Goal: Task Accomplishment & Management: Complete application form

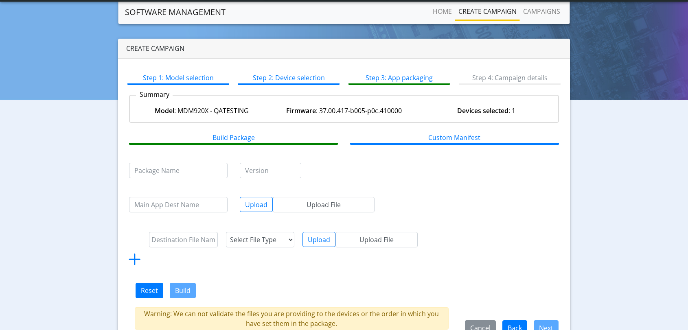
scroll to position [37, 0]
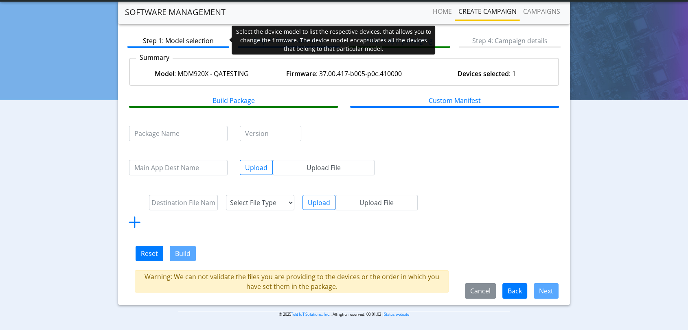
click at [177, 39] on link "Step 1: Model selection" at bounding box center [178, 40] width 102 height 15
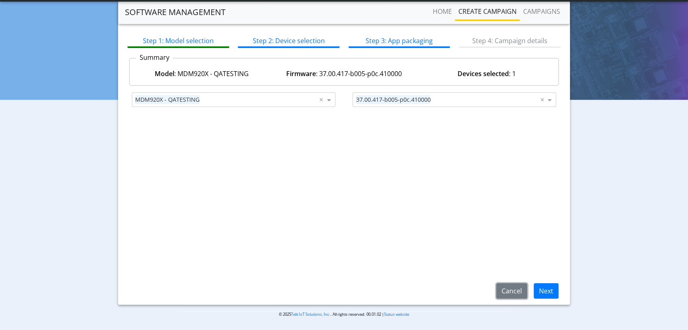
click at [519, 291] on button "Cancel" at bounding box center [511, 290] width 31 height 15
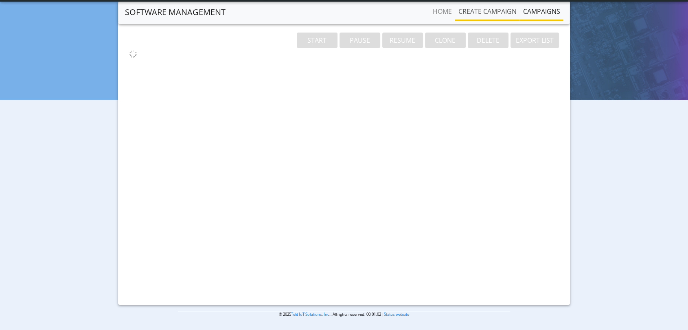
click at [492, 15] on link "Create campaign" at bounding box center [487, 11] width 65 height 16
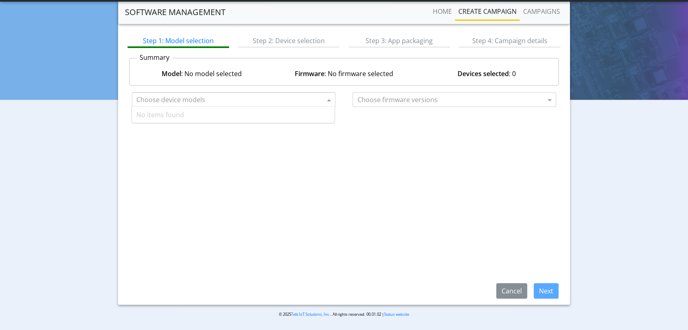
click at [290, 106] on body "App Center Engineering-US Help center Status CYPRESS ck_engr_sa@telit.com Logout" at bounding box center [344, 146] width 688 height 367
click at [312, 159] on div "Step 1: Model selection Step 2: Device selection Step 3: App packaging Step 4: …" at bounding box center [344, 163] width 452 height 283
click at [329, 100] on span at bounding box center [330, 100] width 10 height 10
click at [447, 11] on link "Home" at bounding box center [442, 11] width 26 height 16
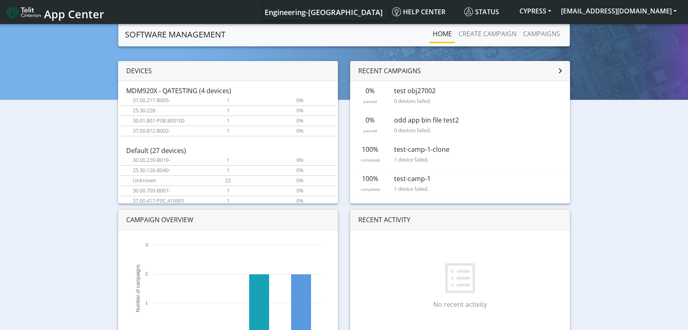
click at [469, 23] on nav "App Center Engineering-US Help center Status CYPRESS ck_engr_sa@telit.com" at bounding box center [344, 12] width 688 height 24
click at [480, 31] on link "Create campaign" at bounding box center [487, 34] width 65 height 16
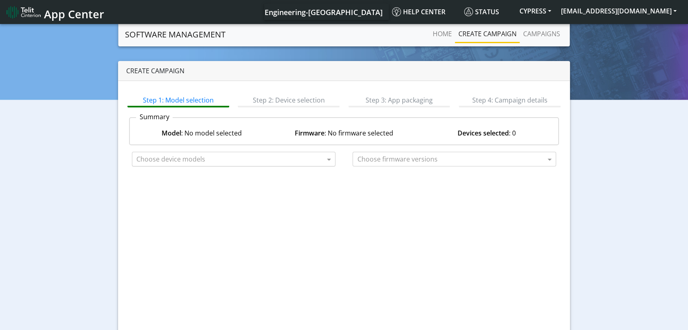
click at [207, 160] on input "text" at bounding box center [230, 160] width 188 height 10
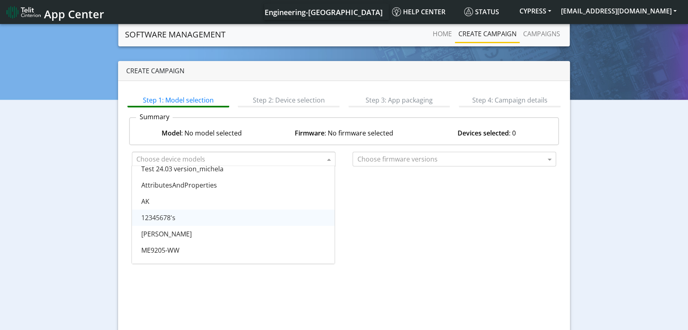
scroll to position [452, 0]
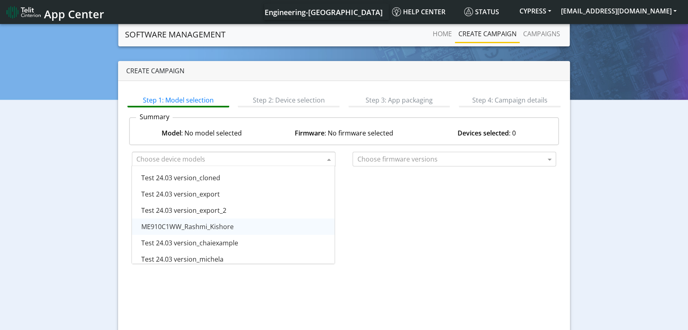
click at [221, 227] on span "ME910C1WW_Rashmi_Kishore" at bounding box center [187, 226] width 92 height 9
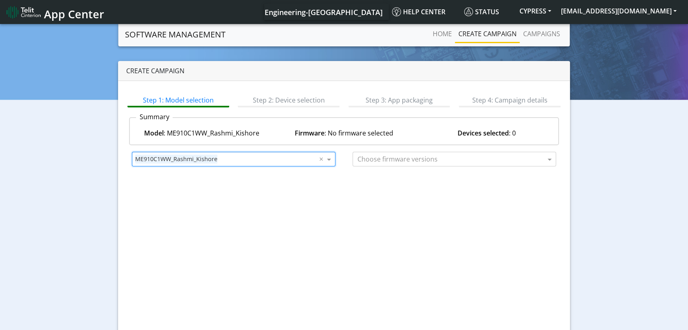
click at [378, 193] on div "Step 1: Model selection Step 2: Device selection Step 3: App packaging Step 4: …" at bounding box center [344, 222] width 452 height 283
click at [465, 157] on input "text" at bounding box center [451, 160] width 188 height 10
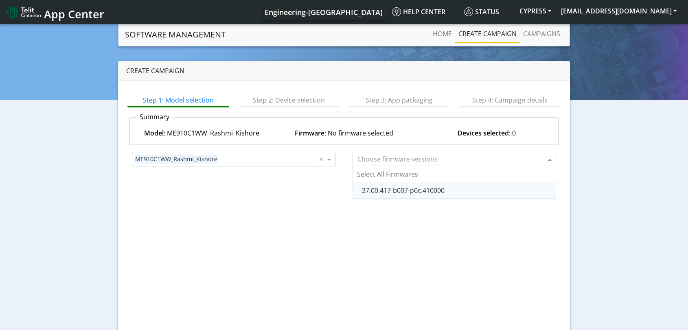
click at [444, 189] on span "37.00.417-b007-p0c.410000" at bounding box center [403, 190] width 83 height 9
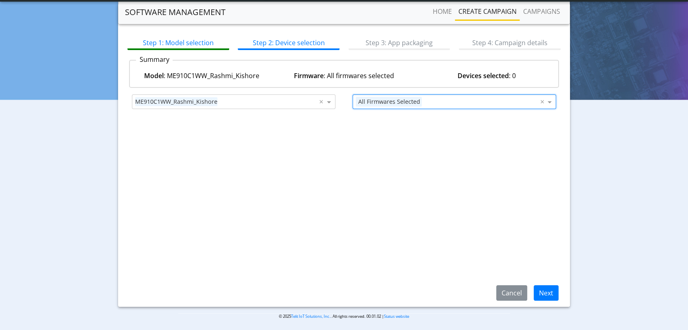
scroll to position [37, 0]
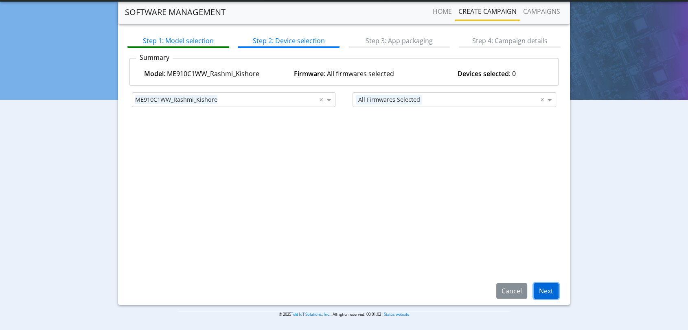
click at [547, 290] on button "Next" at bounding box center [545, 290] width 25 height 15
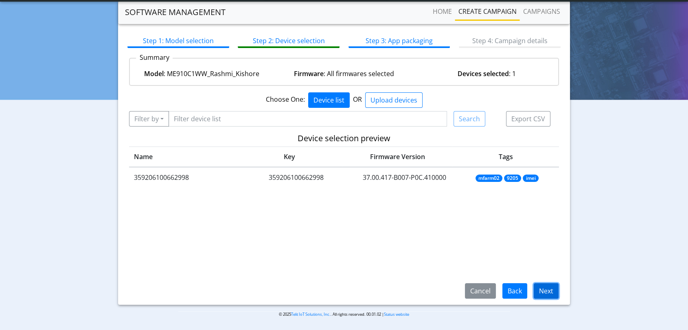
click at [545, 294] on button "Next" at bounding box center [545, 290] width 25 height 15
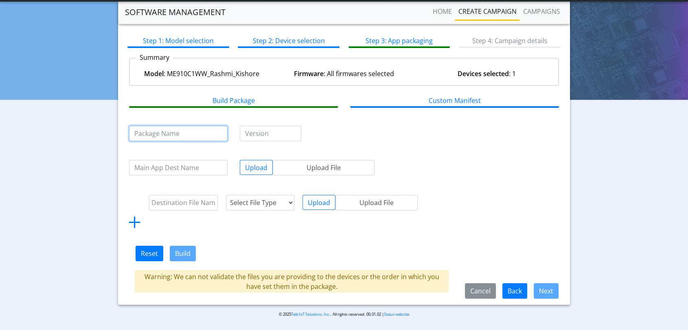
click at [171, 133] on input "text" at bounding box center [178, 133] width 98 height 15
type input "PKG_001"
click at [272, 135] on input "text" at bounding box center [270, 133] width 61 height 15
type input "1.0"
click at [202, 160] on input "text" at bounding box center [178, 167] width 98 height 15
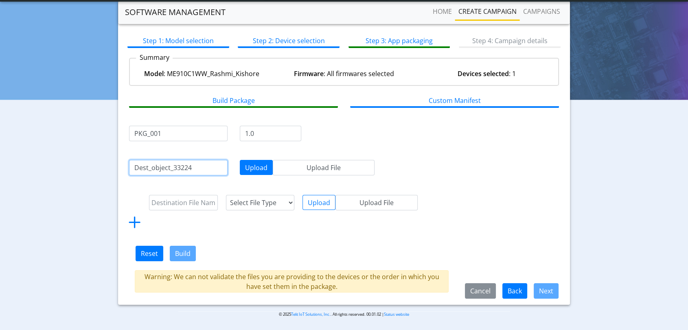
type input "Dest_object_33224"
click at [249, 167] on button "Upload" at bounding box center [256, 167] width 33 height 15
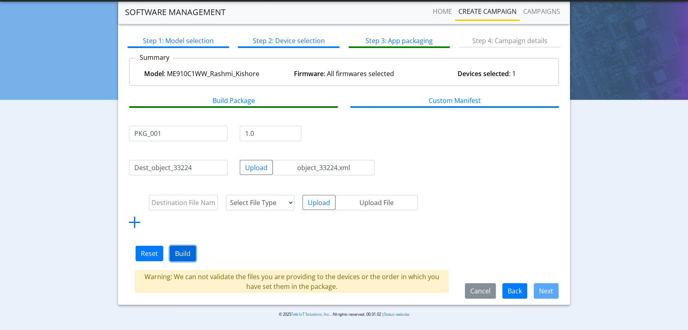
click at [185, 251] on button "Build" at bounding box center [183, 253] width 26 height 15
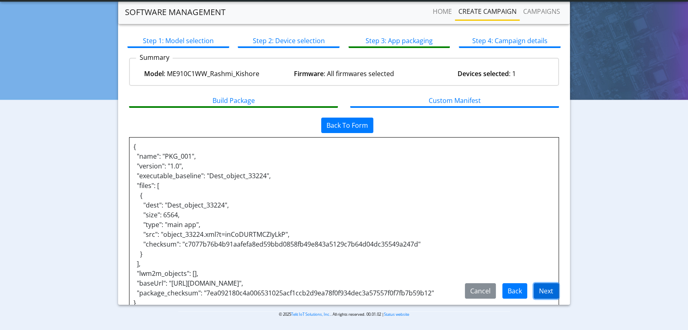
click at [540, 293] on button "Next" at bounding box center [545, 290] width 25 height 15
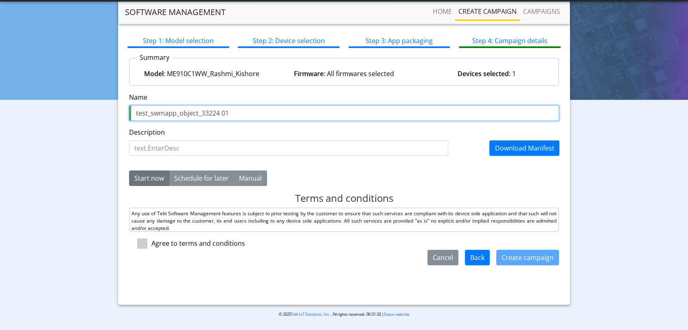
click at [151, 113] on input "test_swmapp_object_33224 01" at bounding box center [344, 112] width 430 height 15
drag, startPoint x: 244, startPoint y: 111, endPoint x: 59, endPoint y: 131, distance: 186.1
click at [22, 111] on div "Create campaign Step 1: Model selection Step 2: Device selection Step 3: App pa…" at bounding box center [343, 153] width 675 height 303
type input "test swmapp object_33224 01"
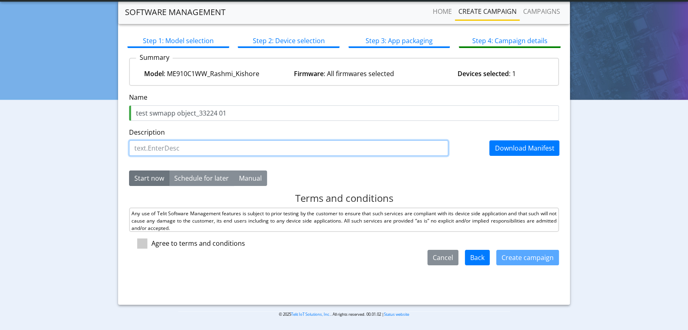
click at [159, 151] on input "Description" at bounding box center [288, 147] width 319 height 15
paste input "test swmapp object_33224 01"
type input "test swmapp object_33224 01"
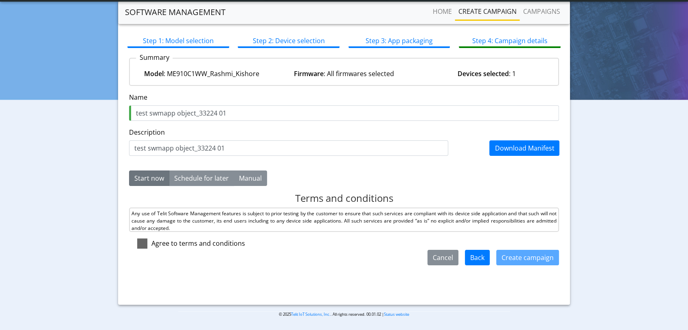
click at [144, 240] on span at bounding box center [142, 243] width 10 height 10
click at [151, 240] on input "checkbox" at bounding box center [153, 240] width 5 height 5
checkbox input "true"
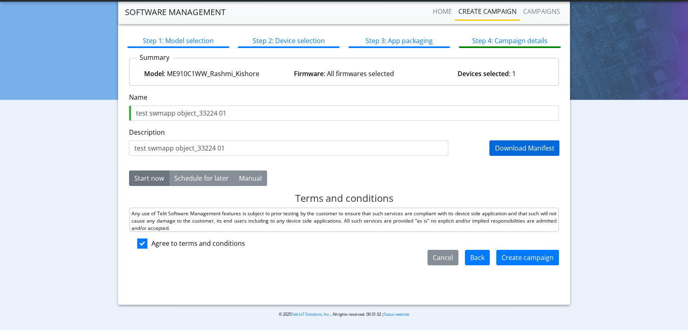
click at [540, 149] on link "Download Manifest" at bounding box center [523, 148] width 59 height 9
click at [158, 179] on button "Start now" at bounding box center [149, 177] width 40 height 15
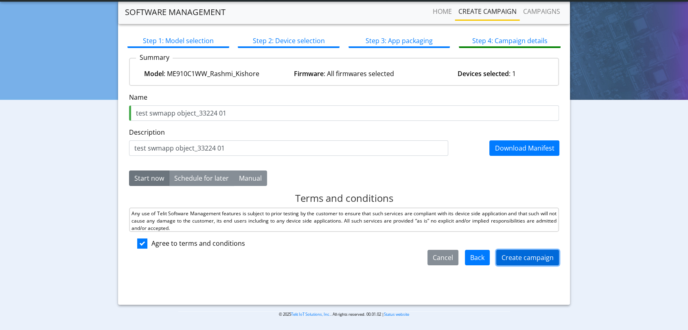
click at [521, 257] on button "Create campaign" at bounding box center [527, 257] width 63 height 15
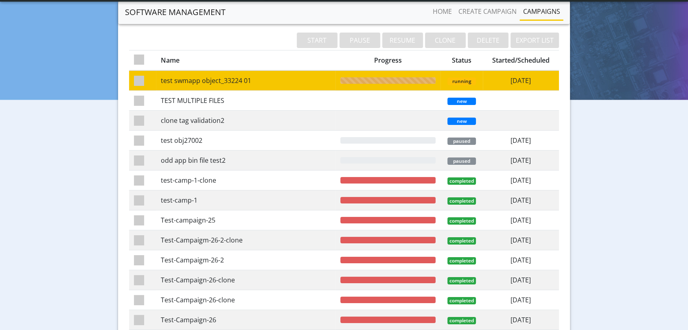
click at [281, 81] on td "test swmapp object_33224 01" at bounding box center [245, 80] width 179 height 20
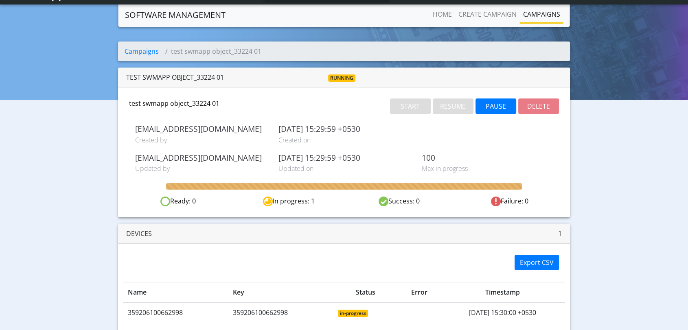
scroll to position [32, 0]
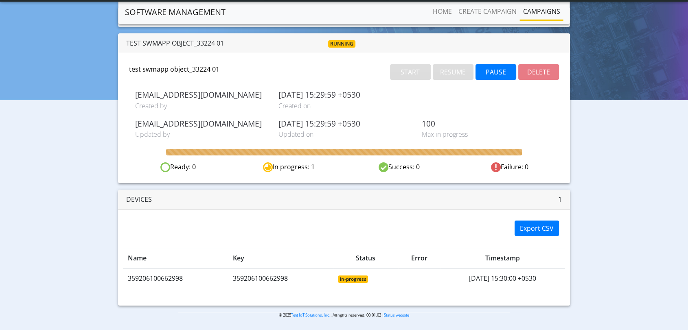
scroll to position [32, 0]
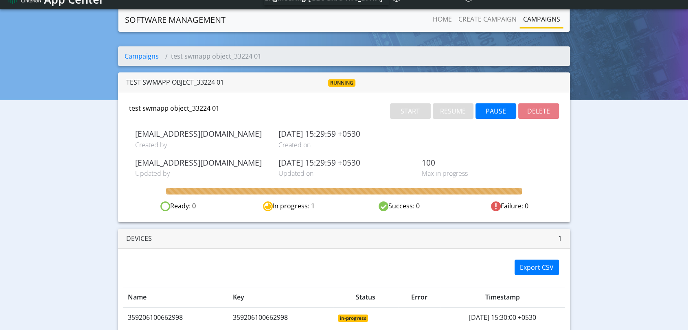
scroll to position [32, 0]
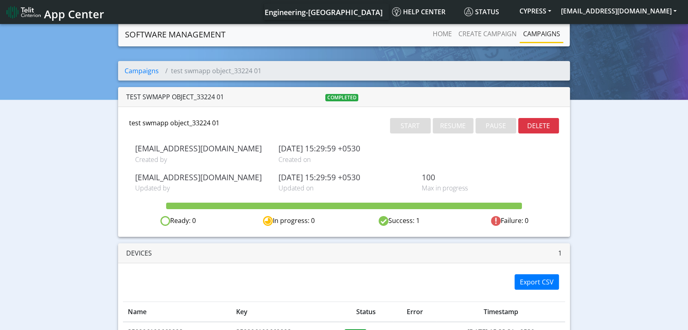
drag, startPoint x: 227, startPoint y: 122, endPoint x: 124, endPoint y: 123, distance: 103.8
click at [124, 123] on div "test swmapp object_33224 01" at bounding box center [196, 126] width 147 height 17
copy div "test swmapp object_33224 01"
click at [212, 122] on div "test swmapp object_33224 01" at bounding box center [196, 126] width 147 height 17
drag, startPoint x: 223, startPoint y: 123, endPoint x: 90, endPoint y: 123, distance: 133.0
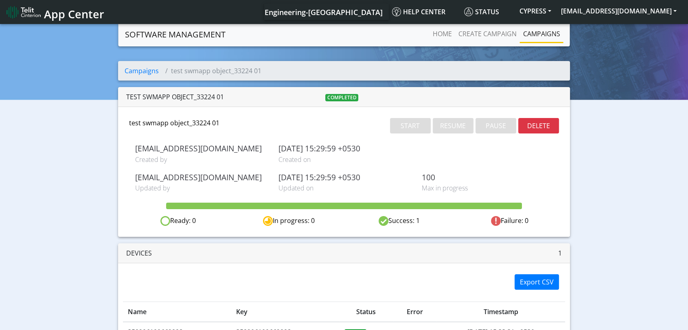
click at [90, 123] on div "Campaigns test swmapp object_33224 01 test swmapp object_33224 01 completed tes…" at bounding box center [343, 210] width 675 height 298
copy div "test swmapp object_33224 01"
drag, startPoint x: 662, startPoint y: 69, endPoint x: 652, endPoint y: 67, distance: 10.1
click at [661, 69] on div "Campaigns test swmapp object_33224 01 test swmapp object_33224 01 completed tes…" at bounding box center [343, 210] width 675 height 298
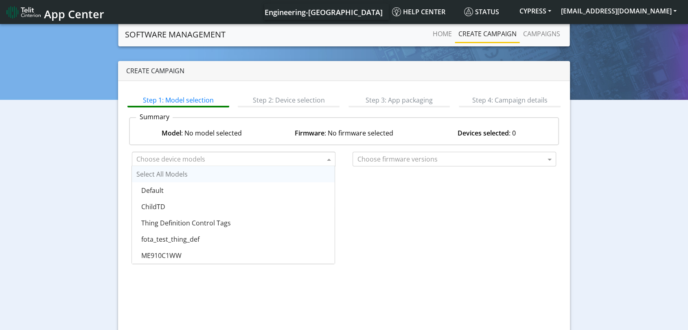
click at [205, 157] on input "text" at bounding box center [230, 160] width 188 height 10
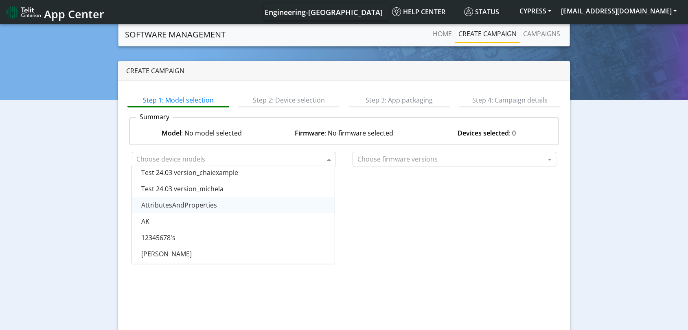
scroll to position [502, 0]
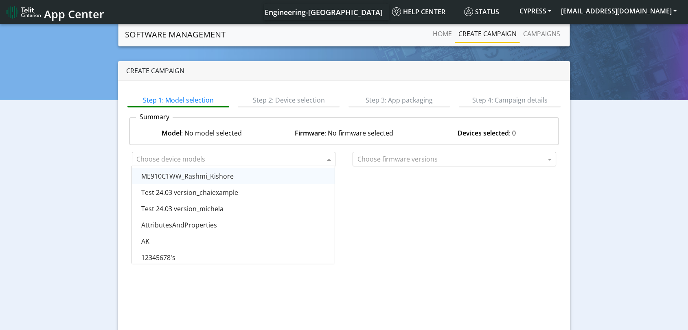
click at [221, 178] on span "ME910C1WW_Rashmi_Kishore" at bounding box center [187, 176] width 92 height 9
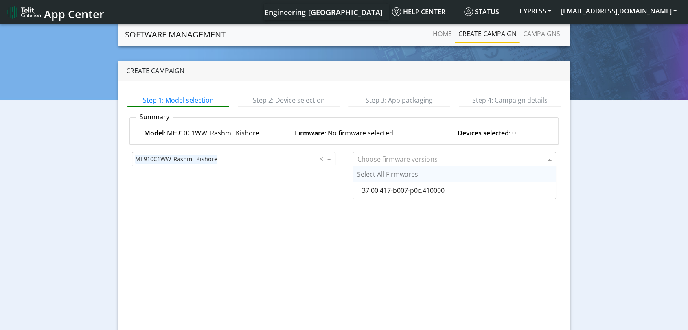
click at [386, 155] on input "text" at bounding box center [451, 160] width 188 height 10
click at [395, 192] on span "37.00.417-b007-p0c.410000" at bounding box center [403, 190] width 83 height 9
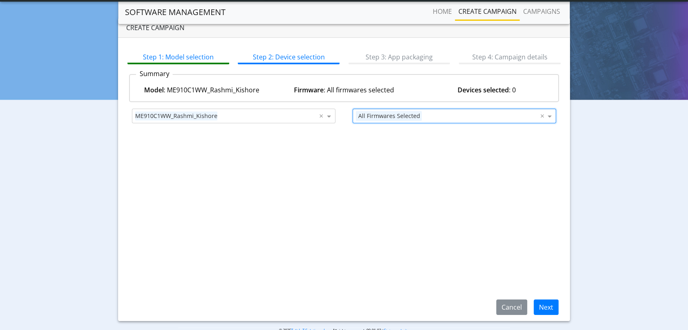
scroll to position [37, 0]
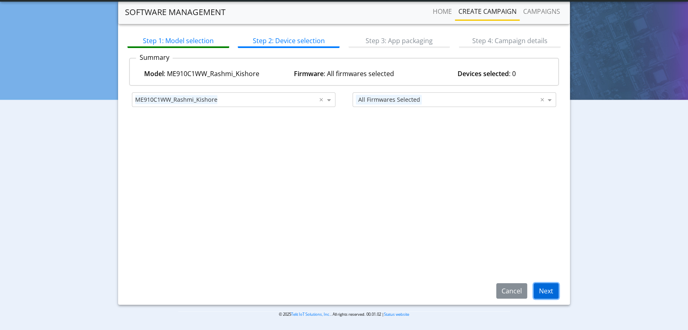
click at [550, 289] on button "Next" at bounding box center [545, 290] width 25 height 15
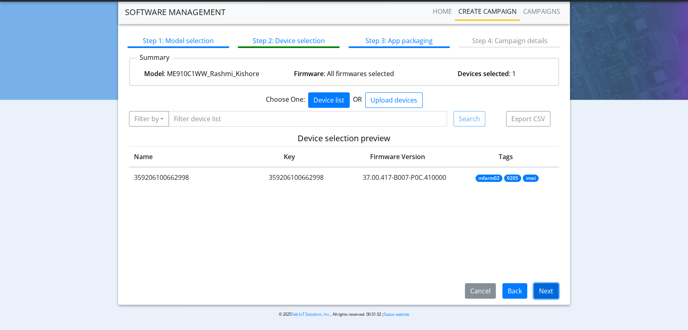
click at [548, 289] on button "Next" at bounding box center [545, 290] width 25 height 15
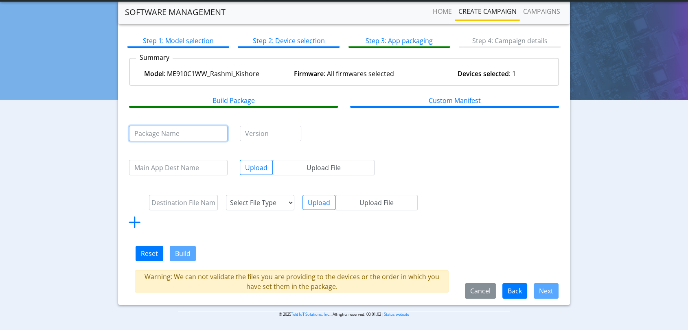
click at [159, 136] on input "text" at bounding box center [178, 133] width 98 height 15
type input "pkg 2"
click at [270, 131] on input "text" at bounding box center [270, 133] width 61 height 15
type input "2.0"
click at [171, 170] on input "text" at bounding box center [178, 167] width 98 height 15
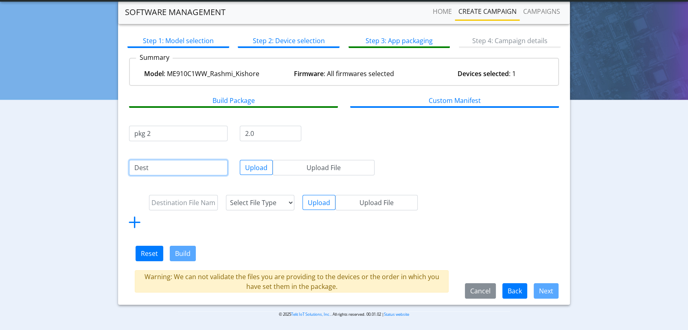
paste input "object_3343"
type input "Dest object_3343"
click at [267, 170] on button "Upload" at bounding box center [256, 167] width 33 height 15
click at [185, 250] on button "Build" at bounding box center [183, 253] width 26 height 15
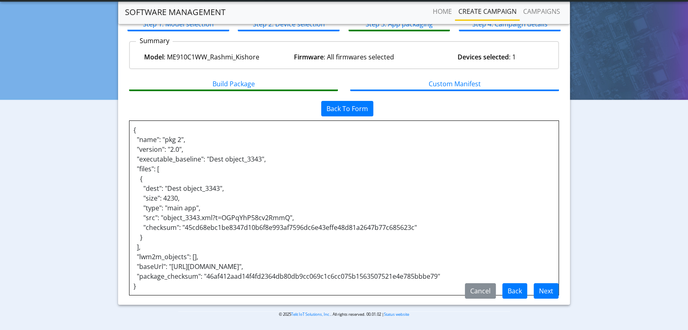
scroll to position [24, 0]
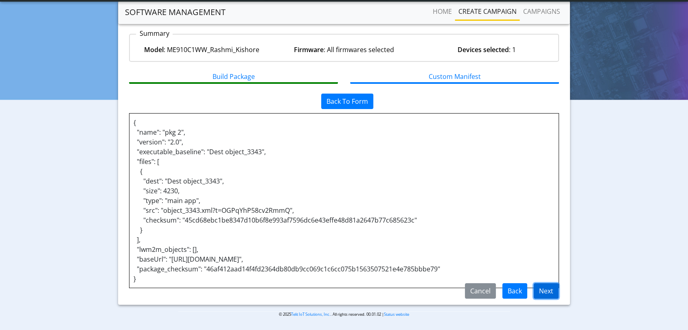
click at [548, 288] on button "Next" at bounding box center [545, 290] width 25 height 15
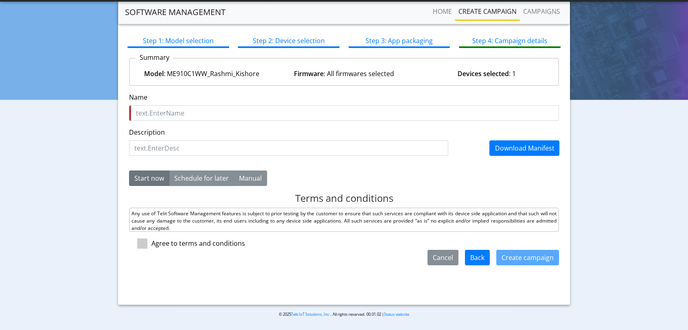
click at [166, 113] on input "Name" at bounding box center [344, 112] width 430 height 15
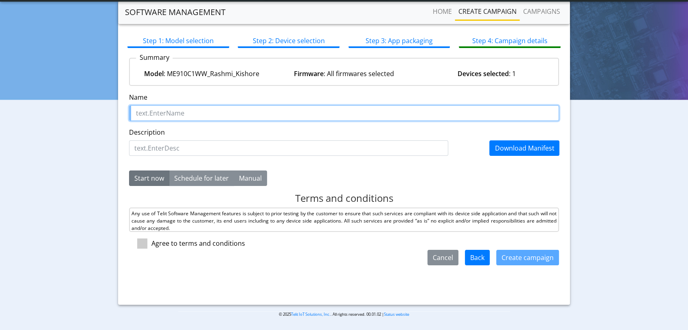
paste input "test swmapp object_33224 01"
drag, startPoint x: 205, startPoint y: 111, endPoint x: 216, endPoint y: 113, distance: 11.1
click at [216, 113] on input "test swmapp object_33224 01" at bounding box center [344, 112] width 430 height 15
drag, startPoint x: 246, startPoint y: 117, endPoint x: 7, endPoint y: 121, distance: 239.3
click at [7, 120] on div "Create campaign Step 1: Model selection Step 2: Device selection Step 3: App pa…" at bounding box center [343, 153] width 675 height 303
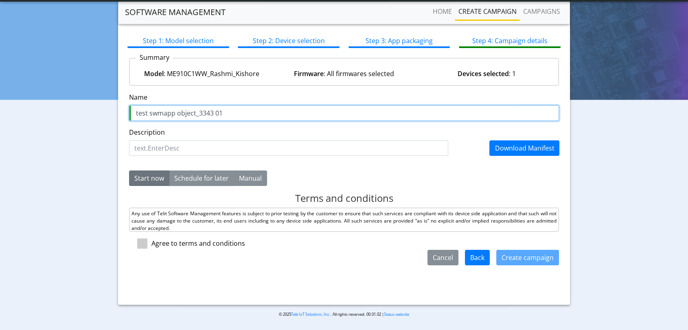
type input "test swmapp object_3343 01"
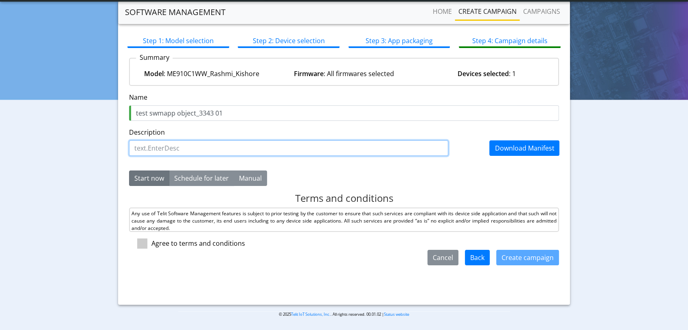
click at [152, 147] on input "Description" at bounding box center [288, 147] width 319 height 15
paste input "test swmapp object_3343 01"
type input "test swmapp object_3343 01"
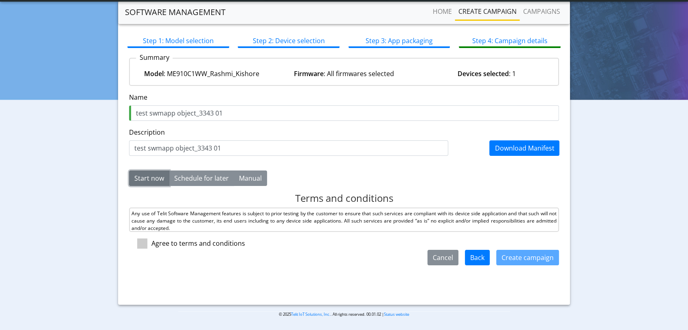
click at [151, 179] on button "Start now" at bounding box center [149, 177] width 40 height 15
click at [145, 176] on button "Start now" at bounding box center [149, 177] width 40 height 15
click at [143, 245] on span at bounding box center [142, 243] width 10 height 10
click at [151, 244] on input "checkbox" at bounding box center [153, 240] width 5 height 5
checkbox input "true"
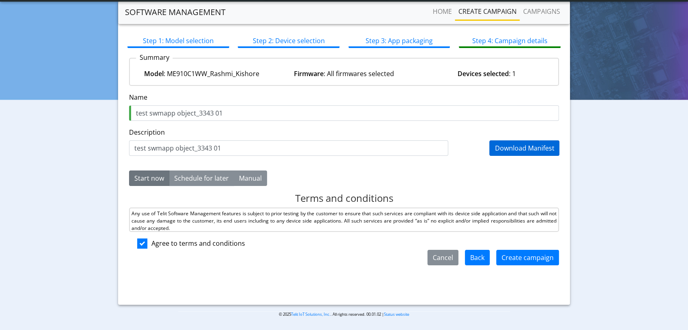
click at [531, 144] on link "Download Manifest" at bounding box center [523, 148] width 59 height 9
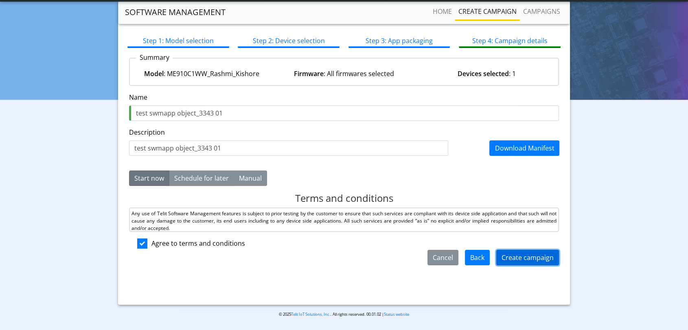
click at [512, 256] on button "Create campaign" at bounding box center [527, 257] width 63 height 15
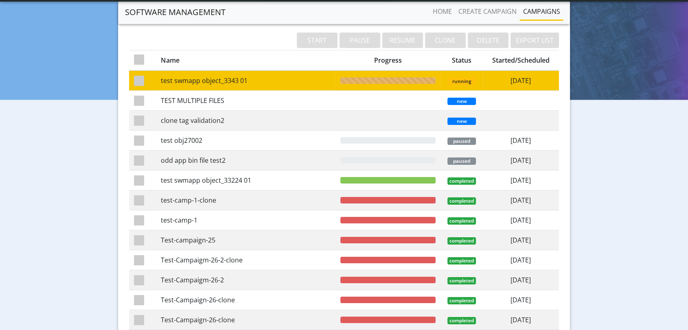
click at [262, 74] on td "test swmapp object_3343 01" at bounding box center [245, 80] width 179 height 20
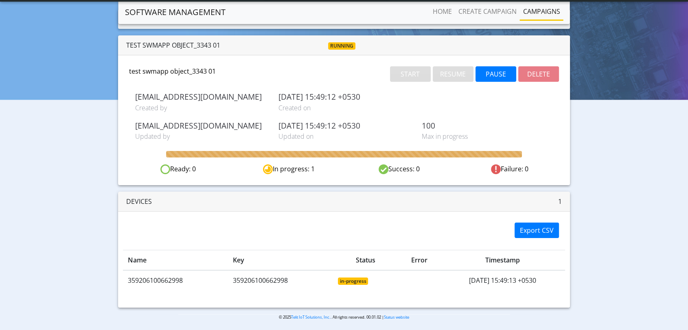
scroll to position [32, 0]
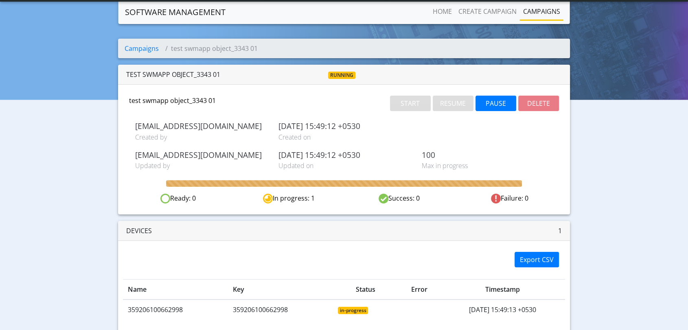
scroll to position [32, 0]
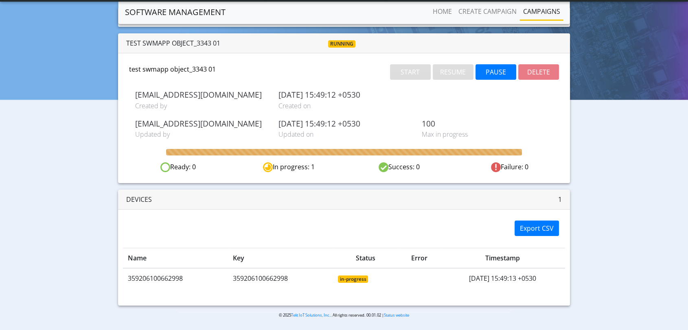
scroll to position [32, 0]
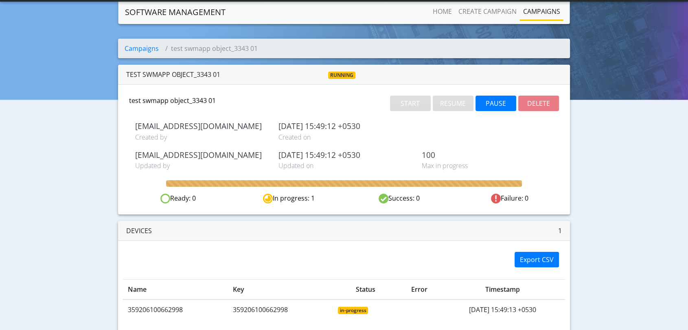
scroll to position [32, 0]
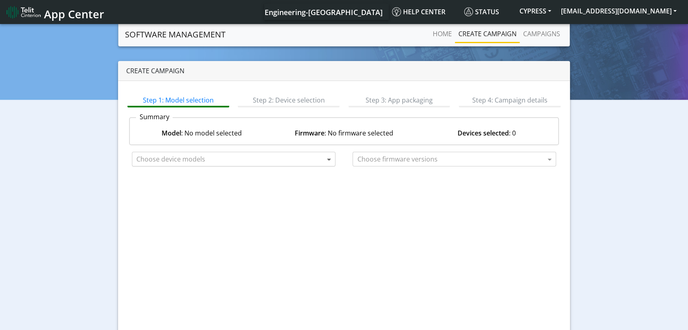
click at [328, 159] on span at bounding box center [330, 159] width 10 height 10
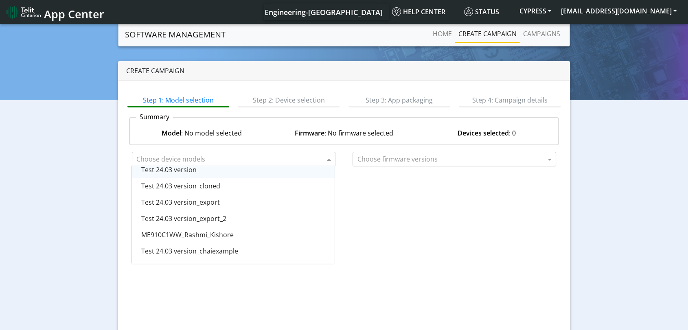
scroll to position [497, 0]
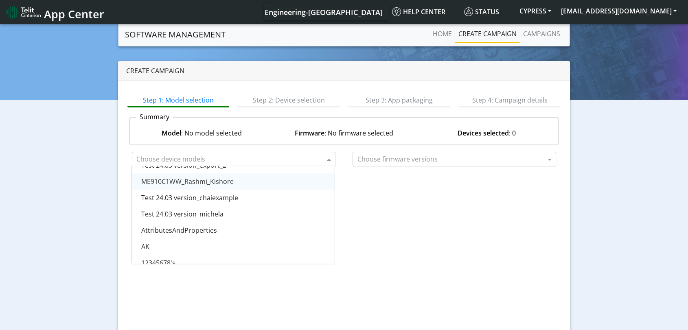
click at [221, 186] on div "ME910C1WW_Rashmi_Kishore" at bounding box center [233, 181] width 203 height 16
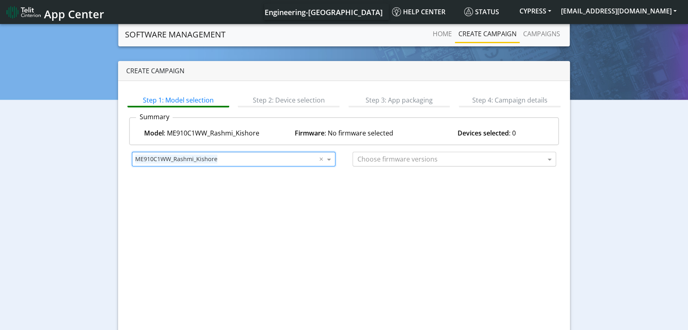
click at [415, 161] on input "text" at bounding box center [451, 160] width 188 height 10
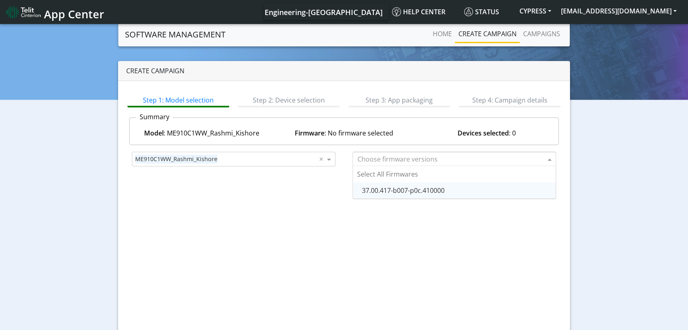
click at [413, 192] on span "37.00.417-b007-p0c.410000" at bounding box center [403, 190] width 83 height 9
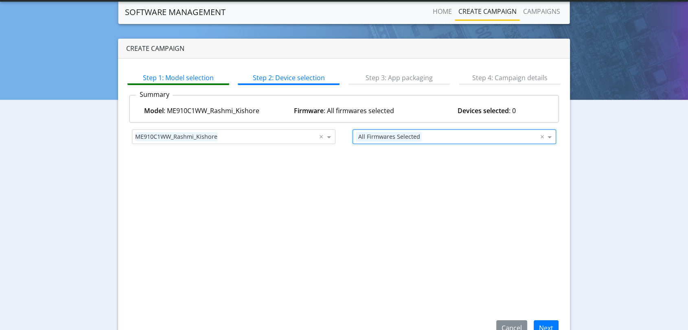
scroll to position [37, 0]
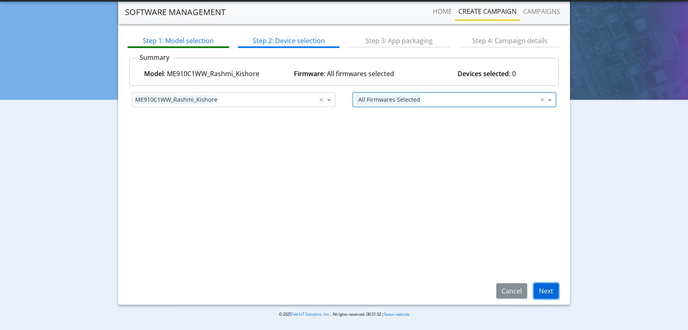
click at [546, 288] on button "Next" at bounding box center [545, 290] width 25 height 15
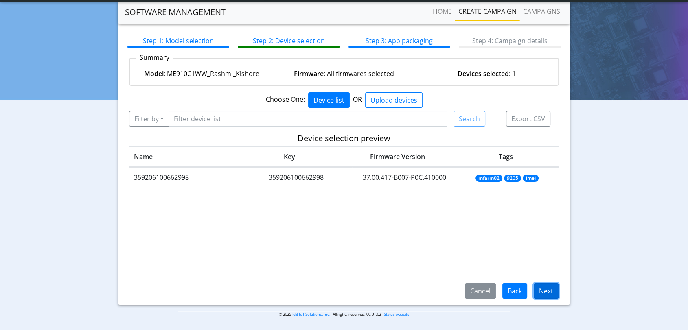
click at [542, 290] on button "Next" at bounding box center [545, 290] width 25 height 15
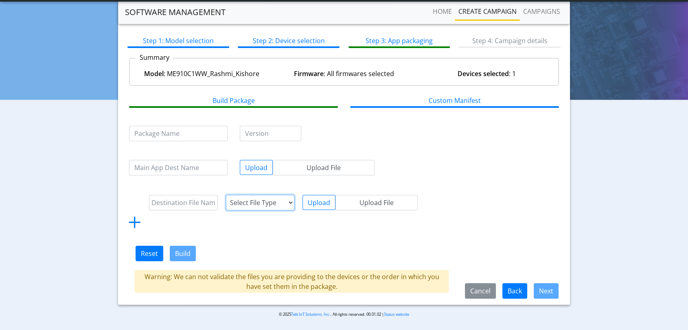
click at [276, 201] on select "Select File Type lwm2m object config" at bounding box center [260, 202] width 69 height 15
select select "2: config"
click at [226, 195] on select "Select File Type lwm2m object config" at bounding box center [260, 202] width 69 height 15
click at [167, 132] on input "text" at bounding box center [178, 133] width 98 height 15
type input "pkg 3"
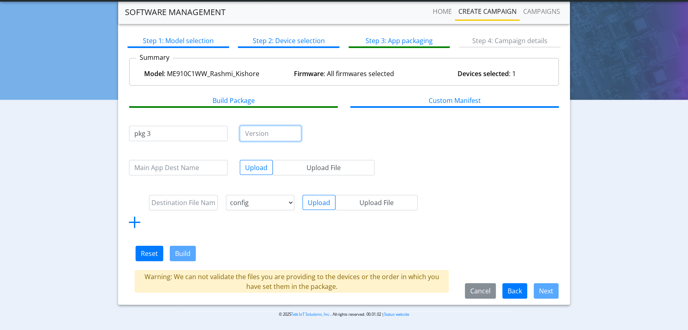
click at [299, 133] on input "text" at bounding box center [270, 133] width 61 height 15
type input "3.0"
click at [195, 203] on input "text" at bounding box center [183, 202] width 69 height 15
paste input "object_3343"
type input "test object_3343"
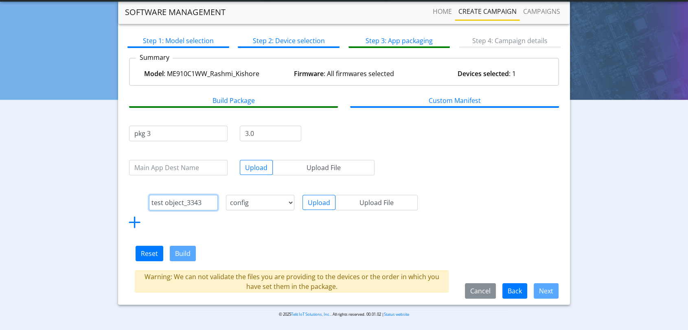
drag, startPoint x: 205, startPoint y: 201, endPoint x: 192, endPoint y: 201, distance: 13.0
click at [192, 201] on input "test object_3343" at bounding box center [183, 202] width 69 height 15
click at [203, 202] on input "test object_3343" at bounding box center [183, 202] width 69 height 15
click at [206, 201] on input "test object_3343" at bounding box center [183, 202] width 69 height 15
drag, startPoint x: 205, startPoint y: 201, endPoint x: 111, endPoint y: 200, distance: 94.4
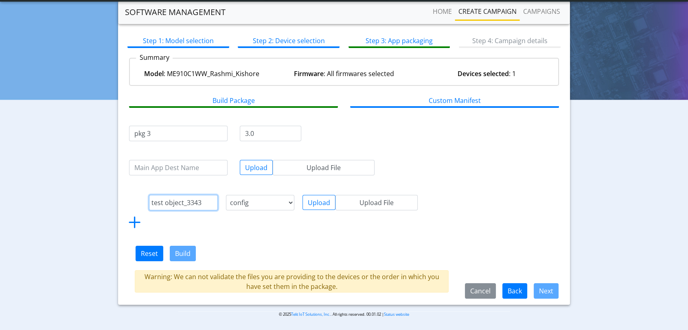
click at [111, 200] on div "Create campaign Step 1: Model selection Step 2: Device selection Step 3: App pa…" at bounding box center [343, 153] width 675 height 303
paste input "object_3343"
type input "test object_3343"
click at [287, 198] on select "Select File Type lwm2m object config" at bounding box center [260, 202] width 69 height 15
select select "1: lwm2m object"
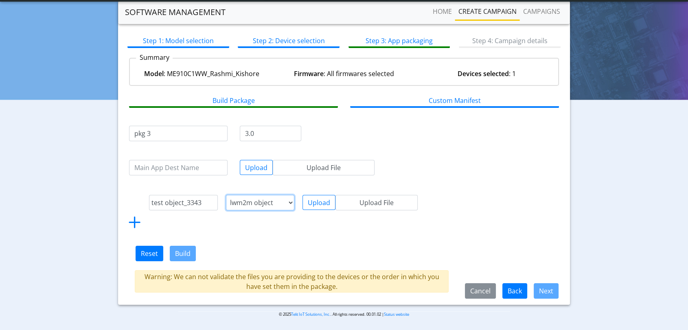
click at [226, 195] on select "Select File Type lwm2m object config" at bounding box center [260, 202] width 69 height 15
click at [366, 223] on div "Upload Upload File" at bounding box center [359, 212] width 115 height 35
click at [321, 201] on button "Upload" at bounding box center [318, 202] width 33 height 15
click at [315, 201] on button "Upload" at bounding box center [318, 202] width 33 height 15
click at [168, 203] on input "test object_3343" at bounding box center [183, 202] width 69 height 15
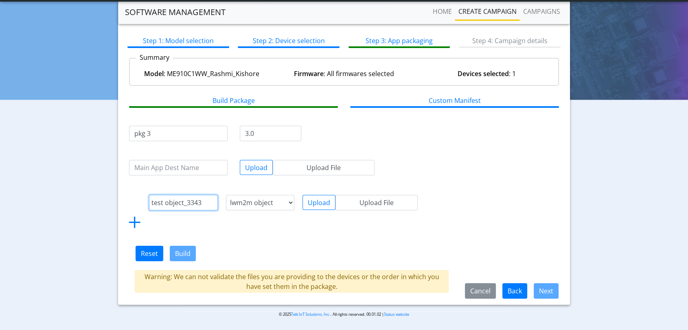
drag, startPoint x: 164, startPoint y: 201, endPoint x: 200, endPoint y: 200, distance: 35.8
click at [200, 200] on input "test object_3343" at bounding box center [183, 202] width 69 height 15
paste input "17"
type input "test object_3317"
click at [317, 202] on button "Upload" at bounding box center [318, 202] width 33 height 15
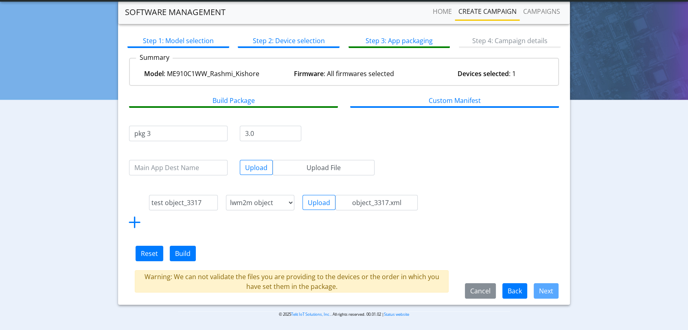
click at [314, 225] on div "Upload object_3317.xml" at bounding box center [359, 212] width 115 height 35
click at [181, 251] on button "Build" at bounding box center [183, 253] width 26 height 15
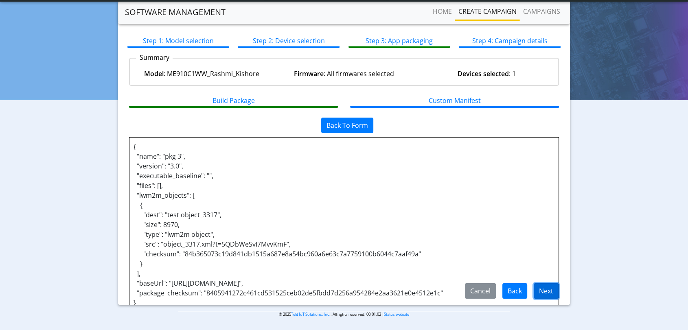
click at [547, 285] on button "Next" at bounding box center [545, 290] width 25 height 15
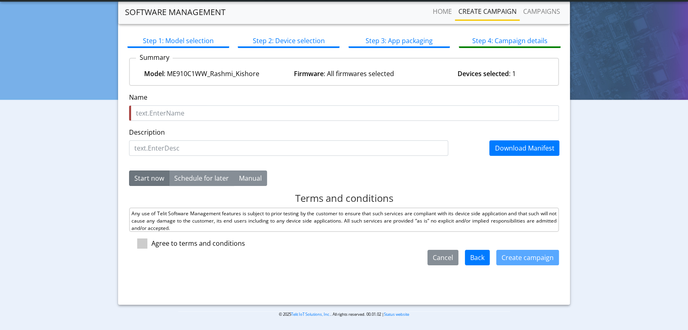
click at [181, 117] on input "Name" at bounding box center [344, 112] width 430 height 15
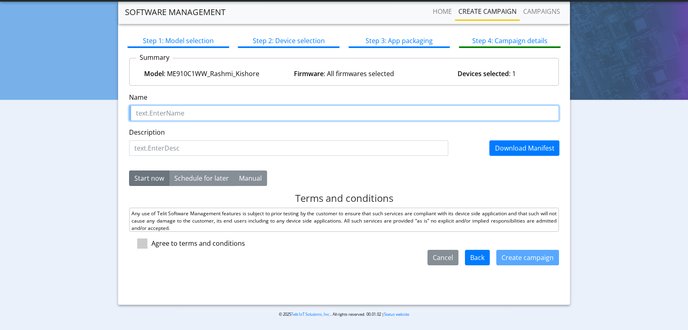
paste input "test swmapp object_33224 01"
drag, startPoint x: 177, startPoint y: 113, endPoint x: 215, endPoint y: 110, distance: 38.3
click at [215, 110] on input "test swmapp object_33224 01" at bounding box center [344, 112] width 430 height 15
paste input "17"
drag, startPoint x: 237, startPoint y: 114, endPoint x: 0, endPoint y: 105, distance: 237.0
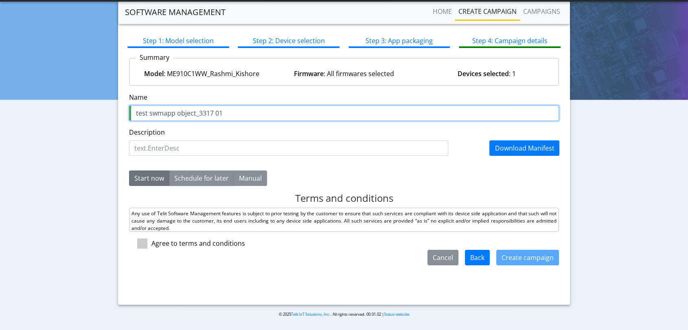
click at [0, 105] on section "Software management Home Create campaign Campaigns Create campaign Step 1: Mode…" at bounding box center [344, 146] width 688 height 367
type input "test swmapp object_3317 01"
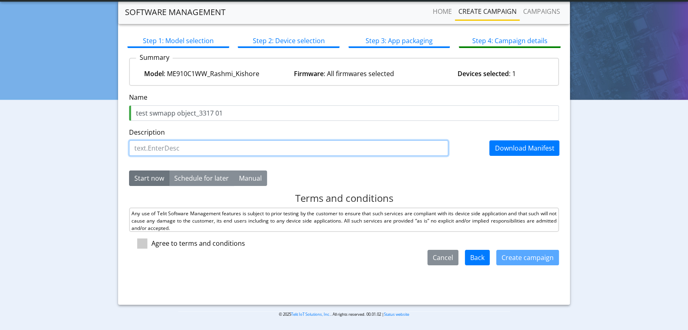
click at [179, 144] on input "Description" at bounding box center [288, 147] width 319 height 15
paste input "test swmapp object_3317 01"
type input "test swmapp object_3317 01 DESC"
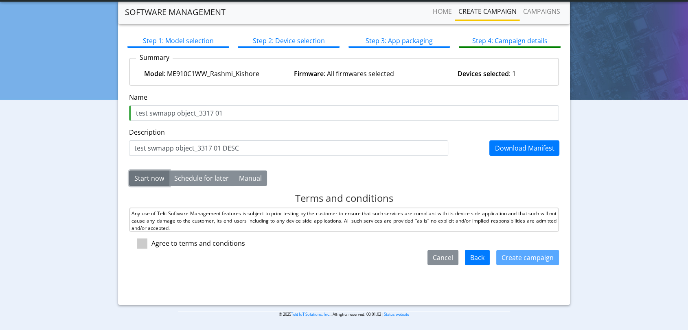
click at [150, 178] on button "Start now" at bounding box center [149, 177] width 40 height 15
click at [137, 243] on span at bounding box center [142, 243] width 10 height 10
click at [151, 243] on input "checkbox" at bounding box center [153, 240] width 5 height 5
checkbox input "true"
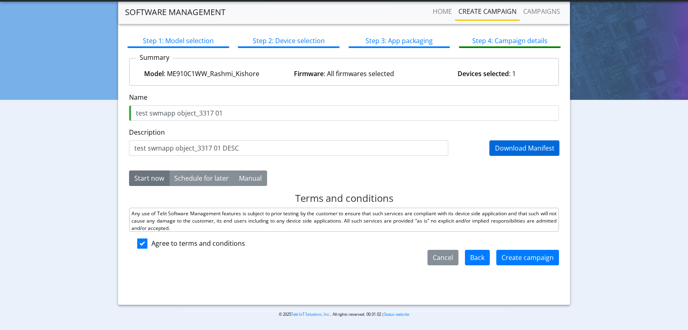
click at [500, 151] on link "Download Manifest" at bounding box center [523, 148] width 59 height 9
click at [438, 178] on div "Start now Schedule for later Manual 2025-09-26 Increment hours 15 Decrement hou…" at bounding box center [344, 177] width 442 height 15
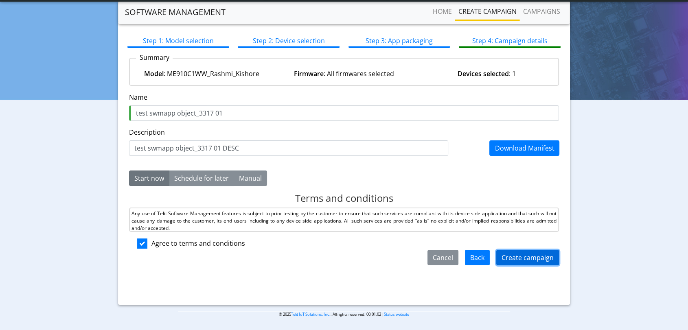
click at [520, 257] on button "Create campaign" at bounding box center [527, 257] width 63 height 15
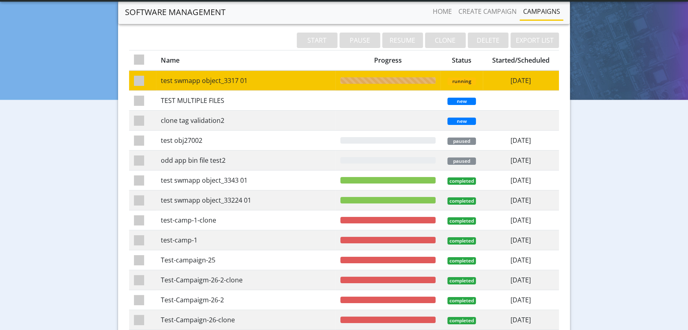
click at [249, 74] on td "test swmapp object_3317 01" at bounding box center [245, 80] width 179 height 20
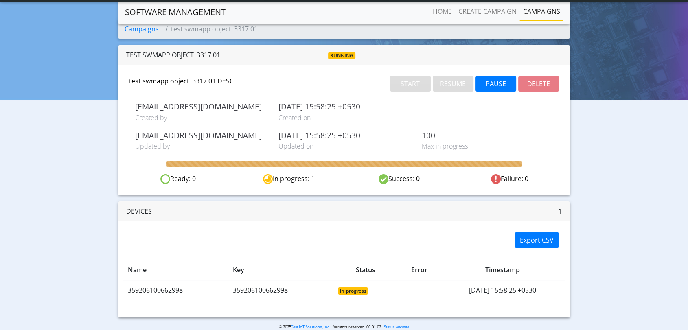
scroll to position [32, 0]
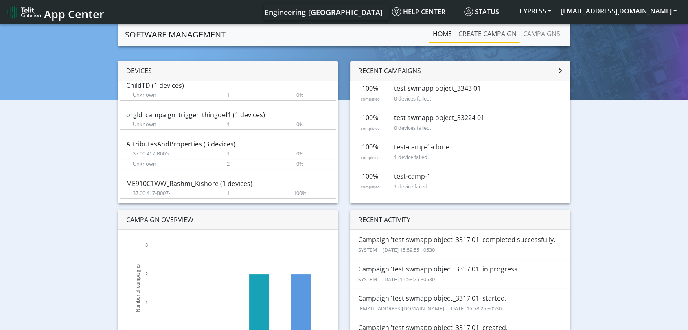
click at [490, 33] on link "Create campaign" at bounding box center [487, 34] width 65 height 16
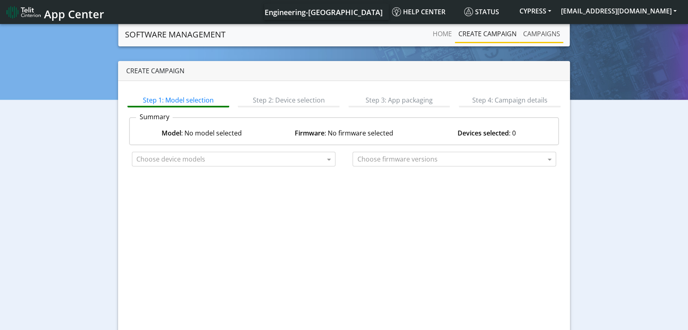
click at [534, 34] on link "Campaigns" at bounding box center [542, 34] width 44 height 16
